Goal: Information Seeking & Learning: Learn about a topic

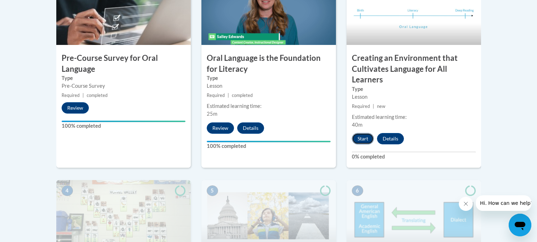
click at [366, 136] on button "Start" at bounding box center [363, 138] width 22 height 11
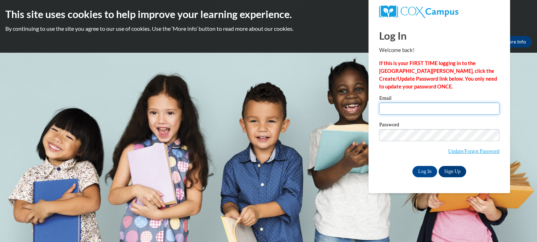
click at [410, 109] on input "Email" at bounding box center [439, 109] width 120 height 12
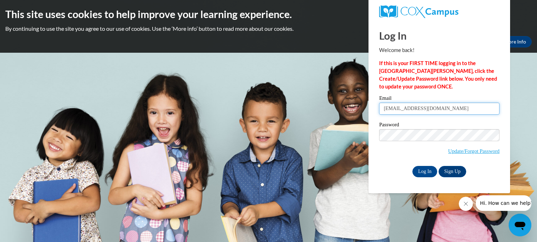
type input "mmason@miltonps.org"
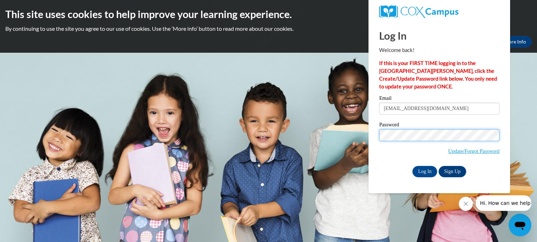
click at [413, 166] on input "Log In" at bounding box center [425, 171] width 25 height 11
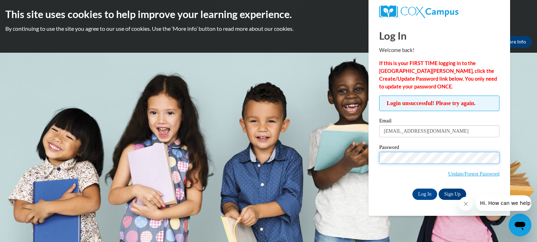
click at [413, 189] on input "Log In" at bounding box center [425, 194] width 25 height 11
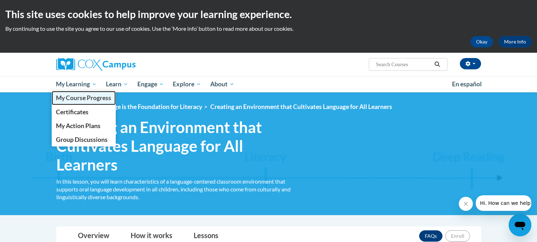
click at [68, 97] on span "My Course Progress" at bounding box center [83, 97] width 55 height 7
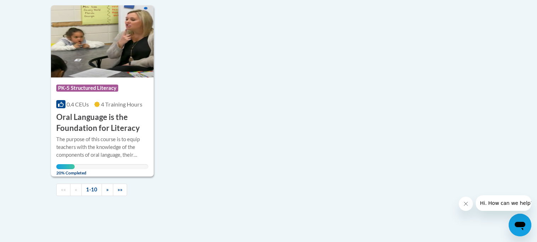
scroll to position [718, 0]
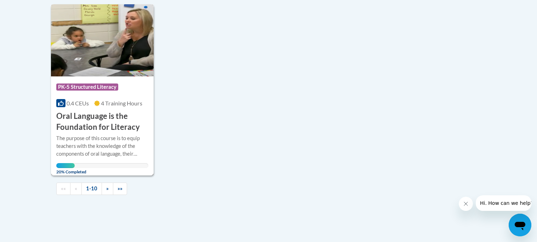
click at [85, 123] on h3 "Oral Language is the Foundation for Literacy" at bounding box center [102, 122] width 92 height 22
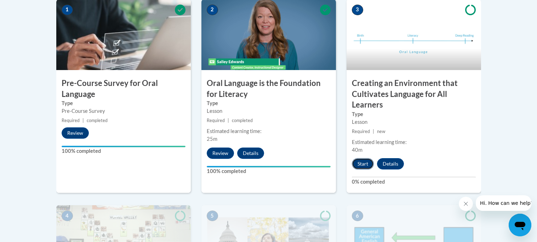
click at [367, 164] on button "Start" at bounding box center [363, 163] width 22 height 11
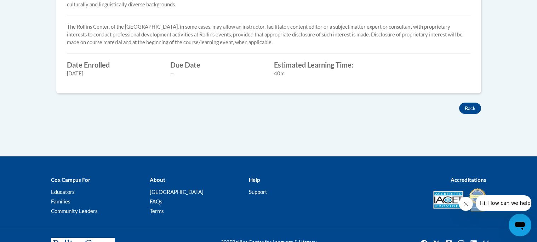
click at [367, 164] on div at bounding box center [268, 161] width 537 height 9
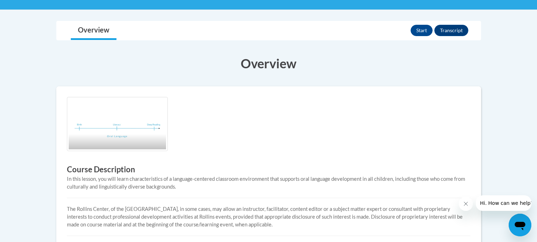
scroll to position [170, 0]
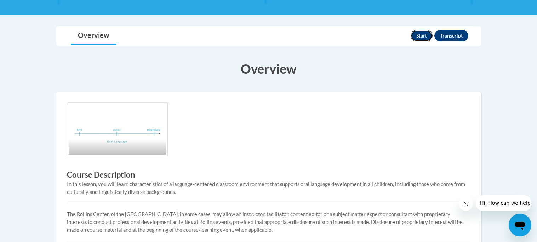
click at [418, 36] on button "Start" at bounding box center [422, 35] width 22 height 11
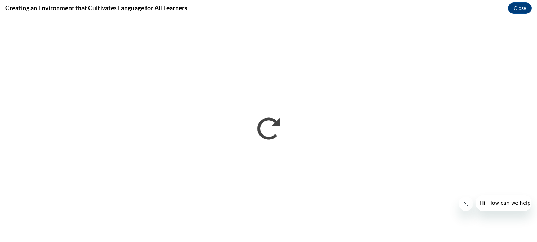
scroll to position [0, 0]
